Goal: Task Accomplishment & Management: Complete application form

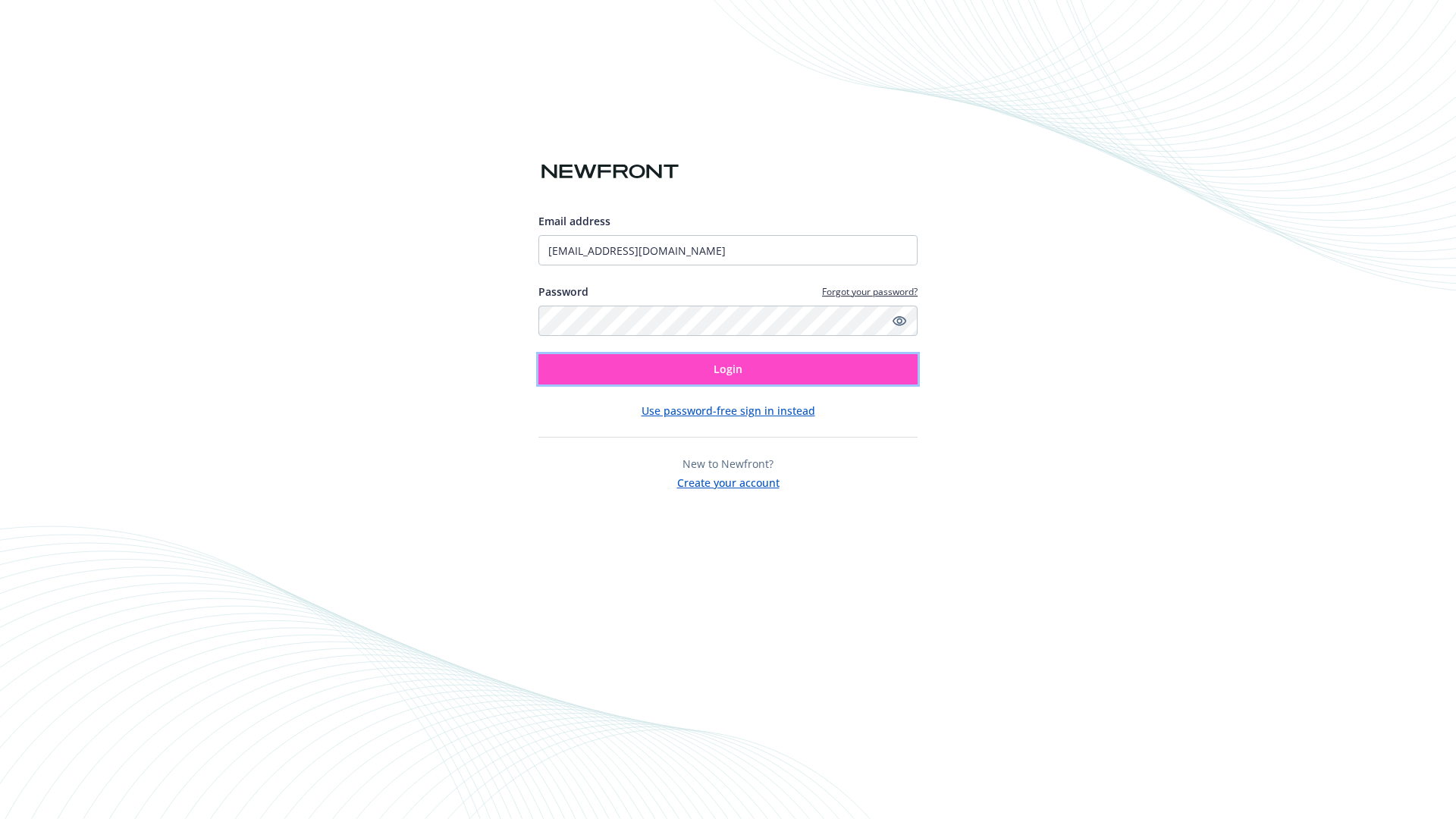
click at [728, 369] on span "Login" at bounding box center [728, 369] width 28 height 15
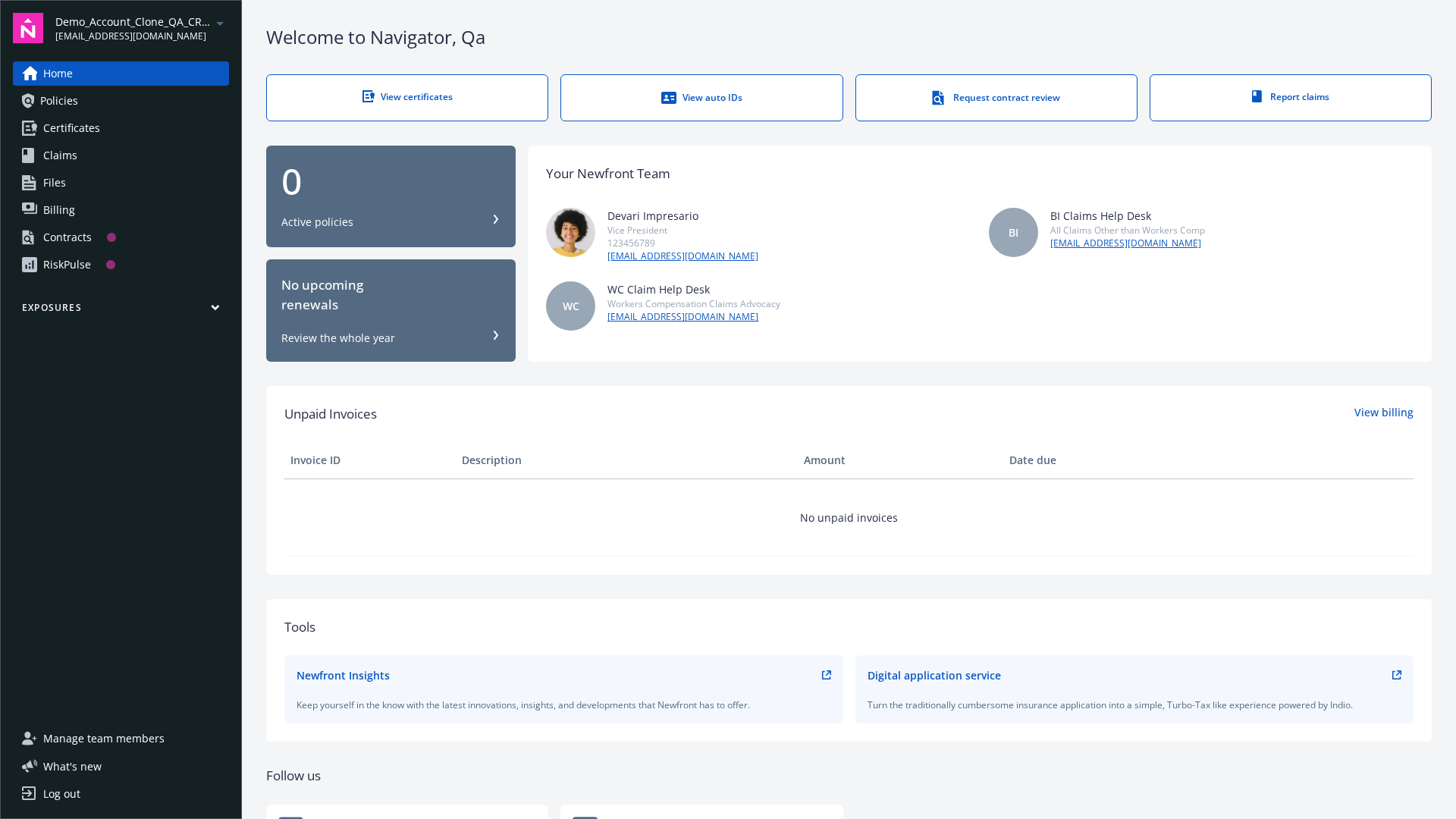
click at [141, 28] on span "Demo_Account_Clone_QA_CR_Tests_Prospect" at bounding box center [133, 22] width 155 height 16
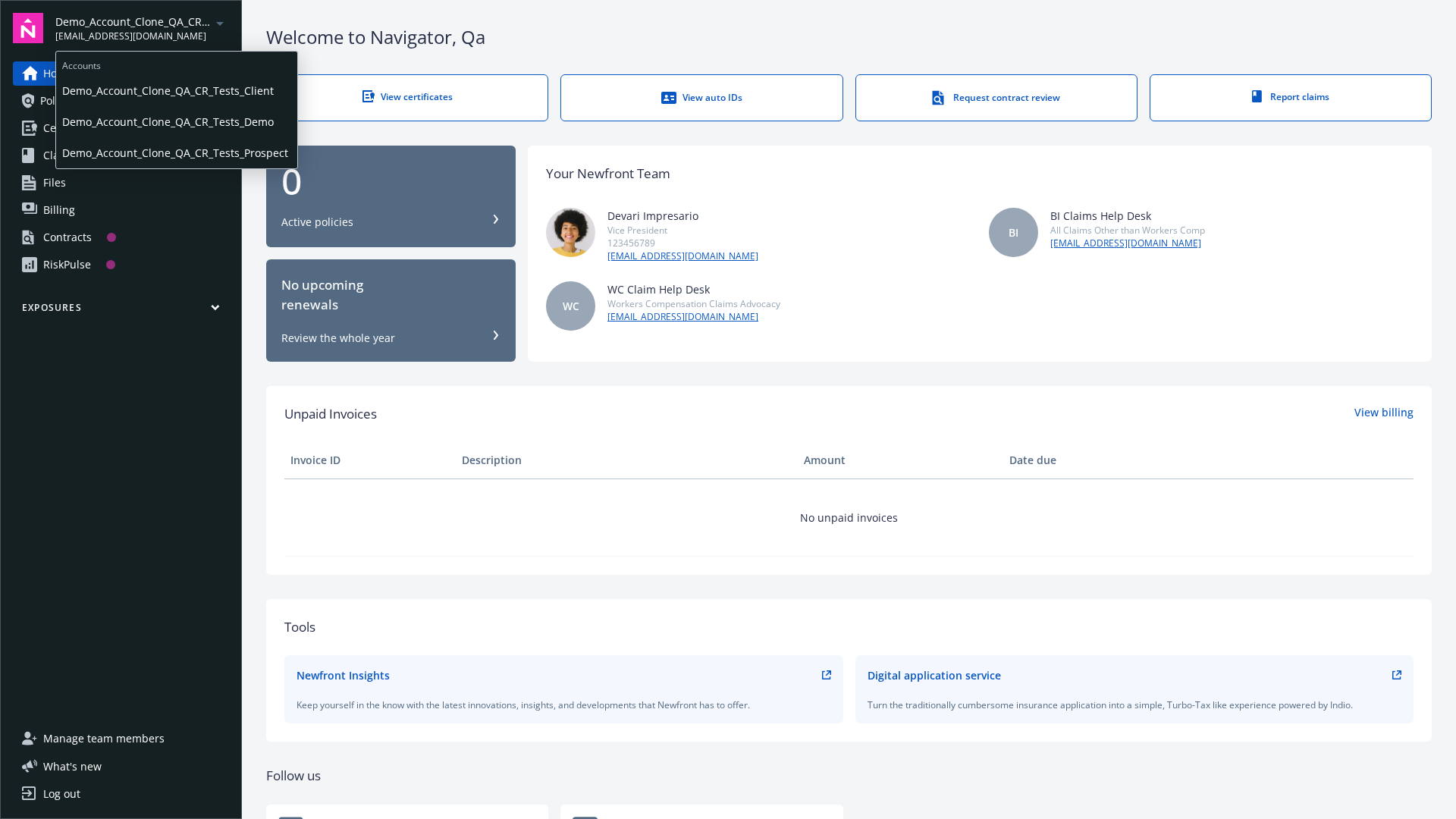
click at [176, 90] on span "Demo_Account_Clone_QA_CR_Tests_Client" at bounding box center [177, 90] width 229 height 31
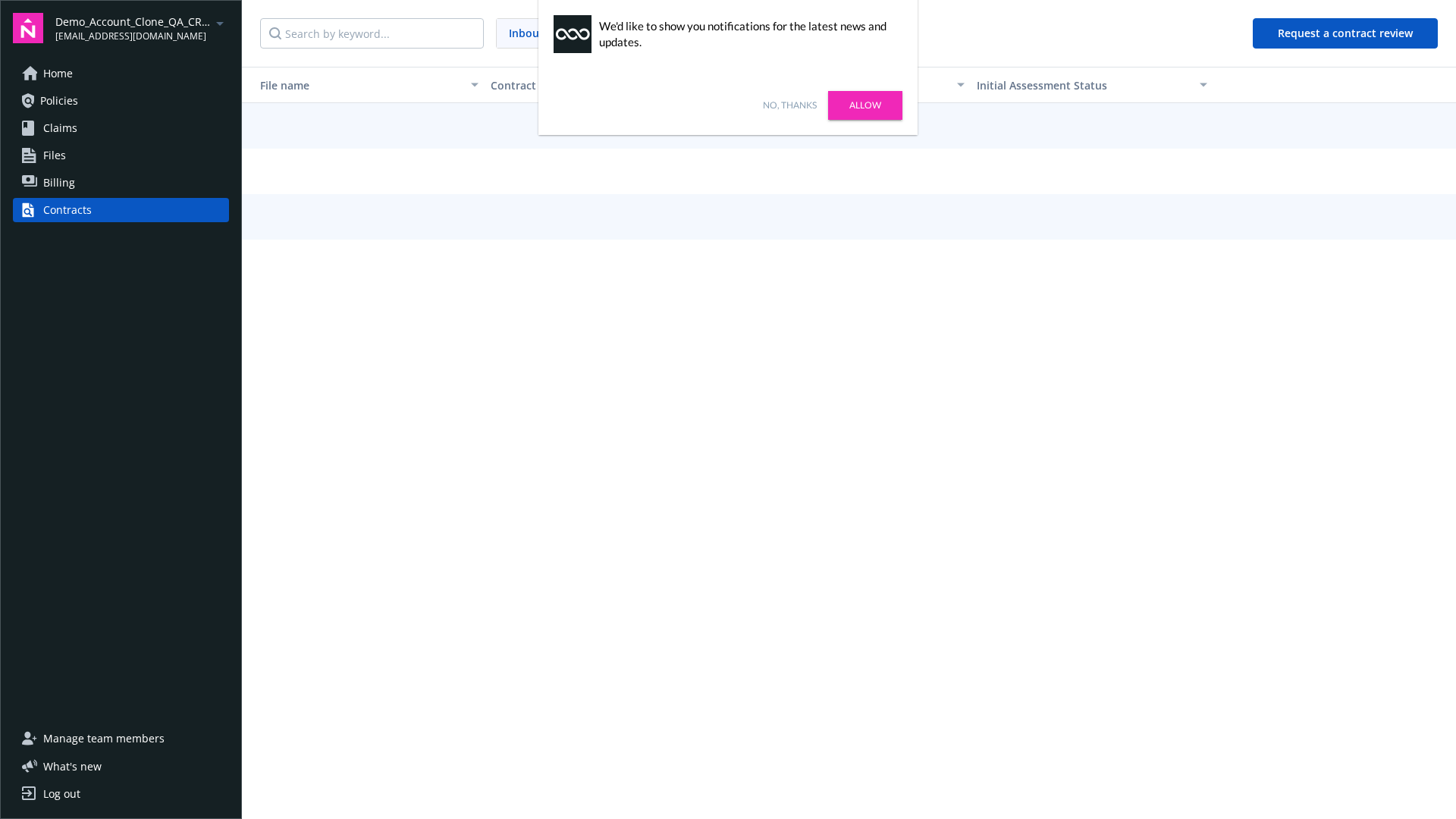
click at [789, 106] on link "No, thanks" at bounding box center [790, 105] width 54 height 14
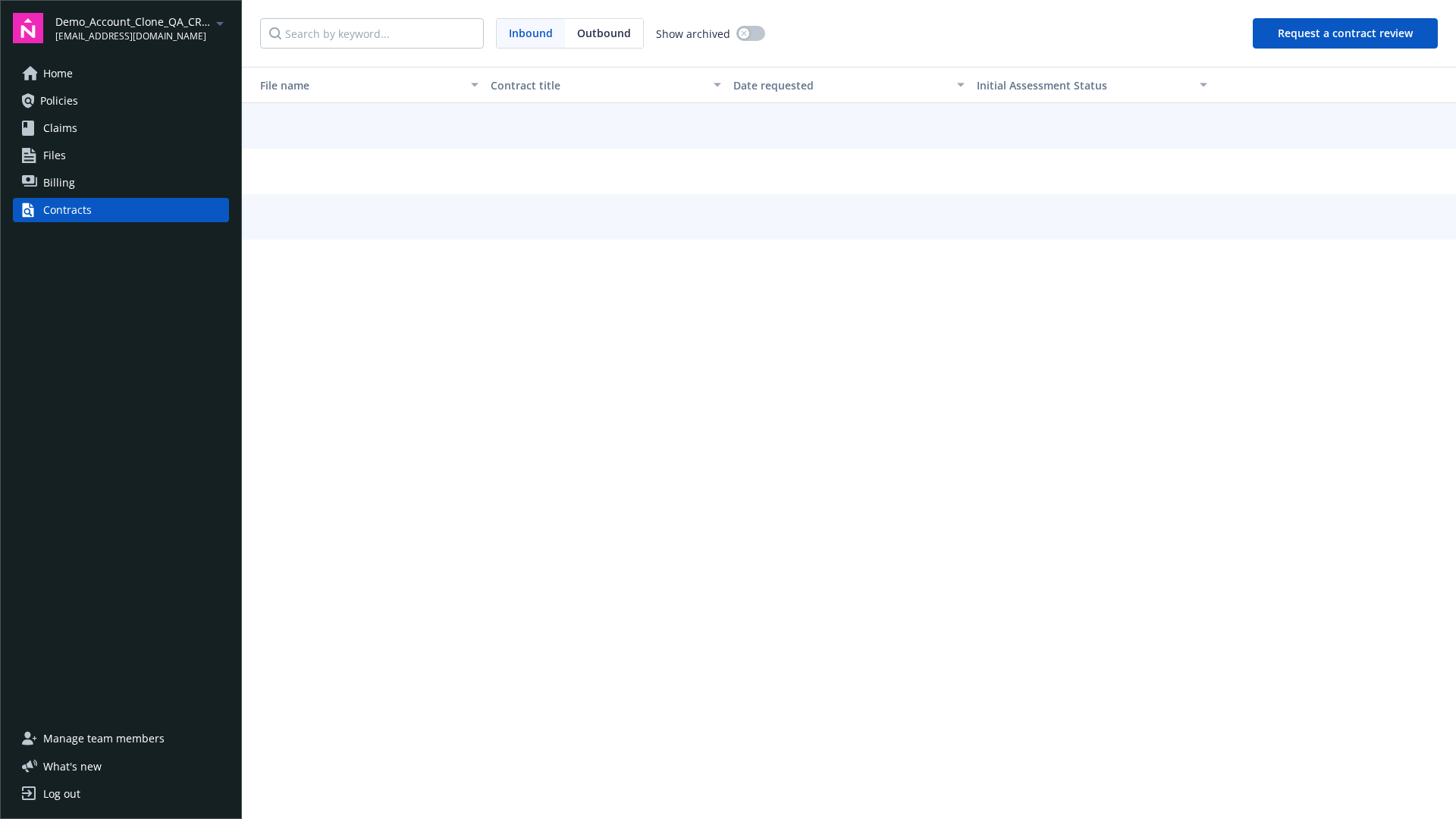
click at [1346, 33] on button "Request a contract review" at bounding box center [1345, 32] width 185 height 30
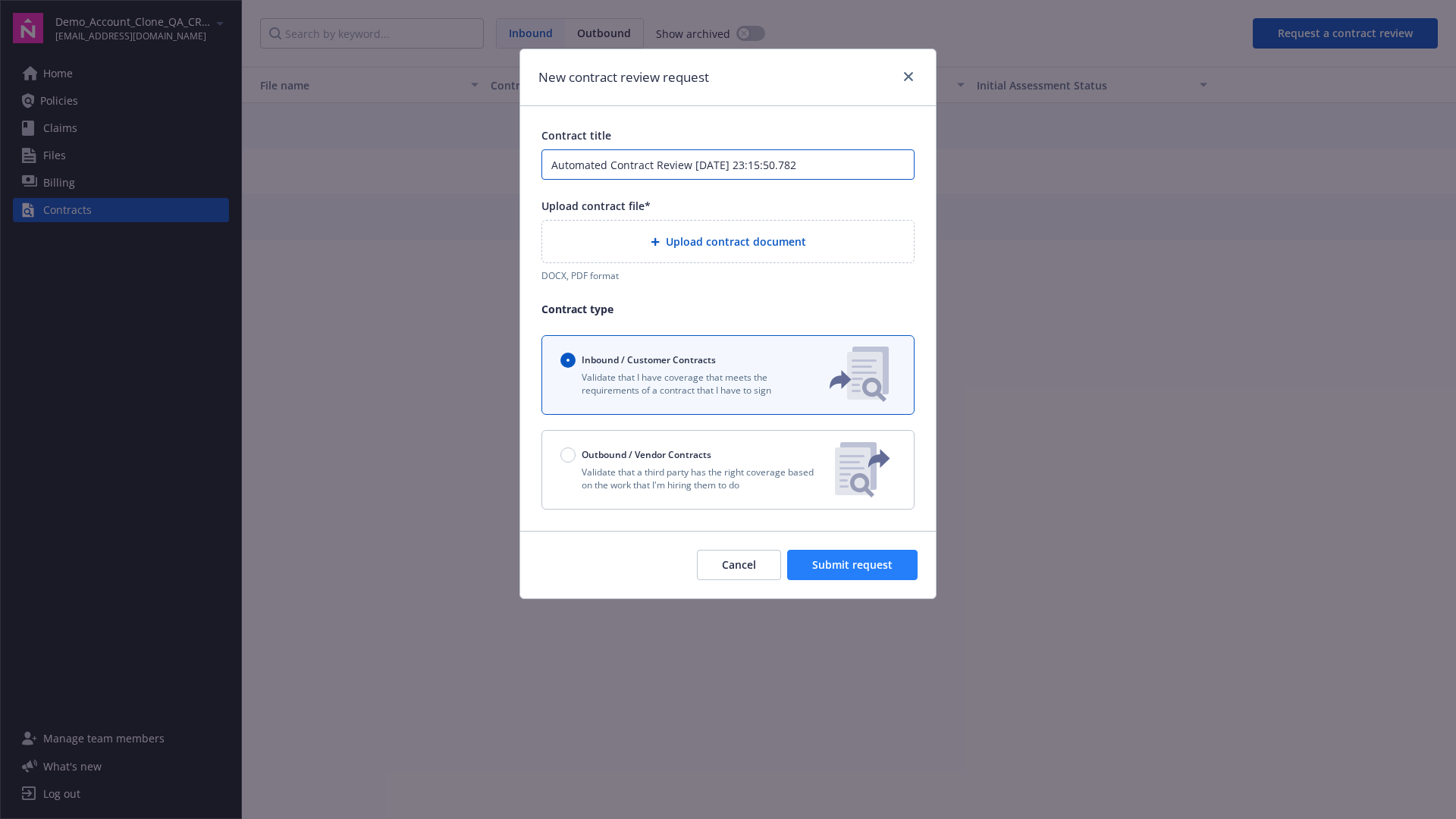
type input "Automated Contract Review [DATE] 23:15:50.782"
click at [728, 470] on p "Validate that a third party has the right coverage based on the work that I'm h…" at bounding box center [692, 479] width 263 height 26
radio input "false"
radio input "true"
click at [854, 572] on span "Submit request" at bounding box center [852, 565] width 80 height 15
